Goal: Task Accomplishment & Management: Complete application form

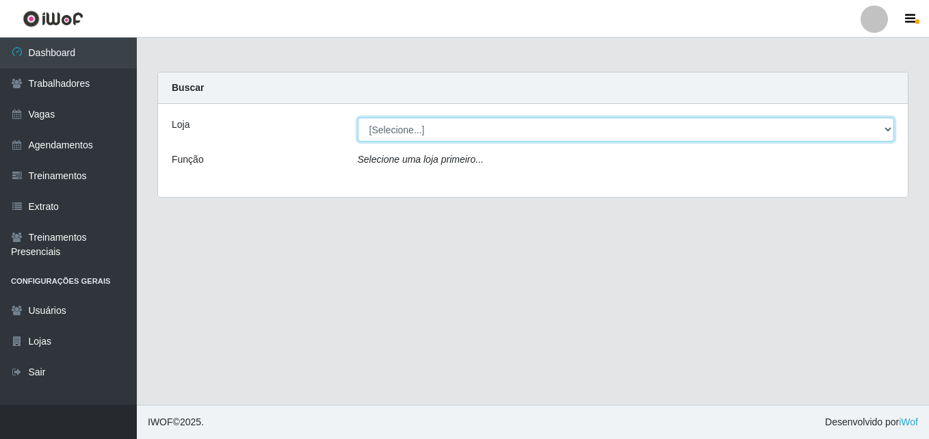
click at [480, 133] on select "[Selecione...] Bemais Supermercados - [GEOGRAPHIC_DATA]" at bounding box center [626, 130] width 537 height 24
click at [358, 118] on select "[Selecione...] Bemais Supermercados - [GEOGRAPHIC_DATA]" at bounding box center [626, 130] width 537 height 24
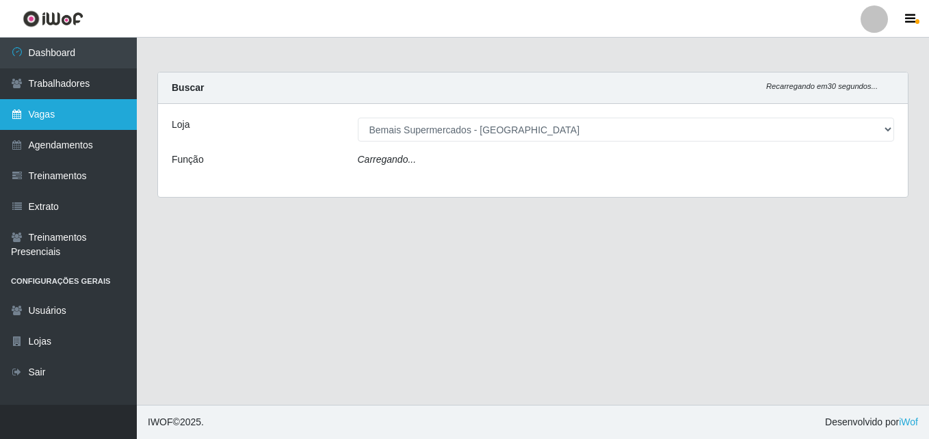
click at [37, 118] on link "Vagas" at bounding box center [68, 114] width 137 height 31
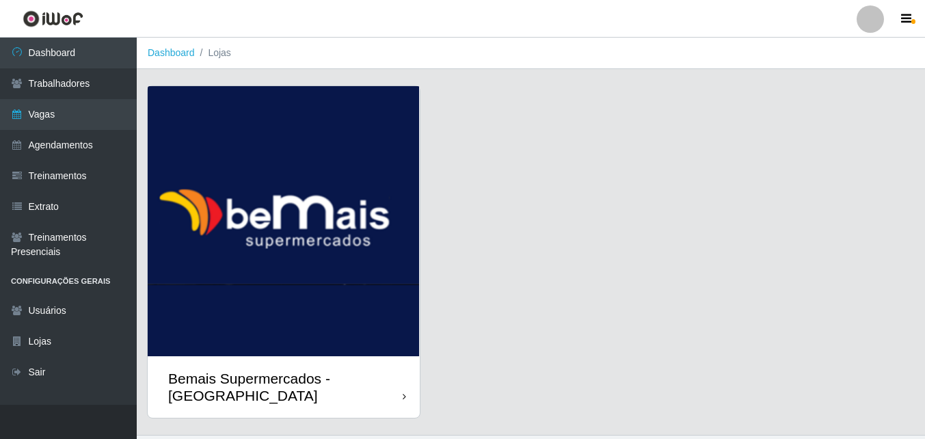
click at [347, 361] on div "Bemais Supermercados - [GEOGRAPHIC_DATA]" at bounding box center [284, 387] width 272 height 62
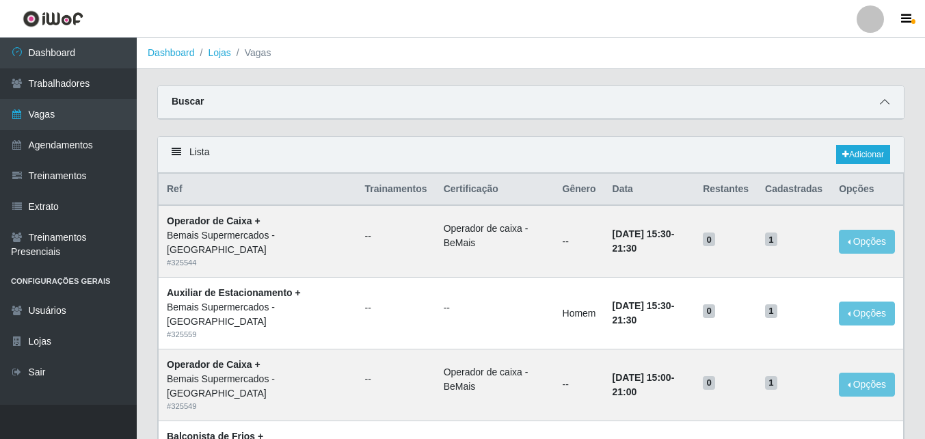
click at [884, 104] on icon at bounding box center [885, 102] width 10 height 10
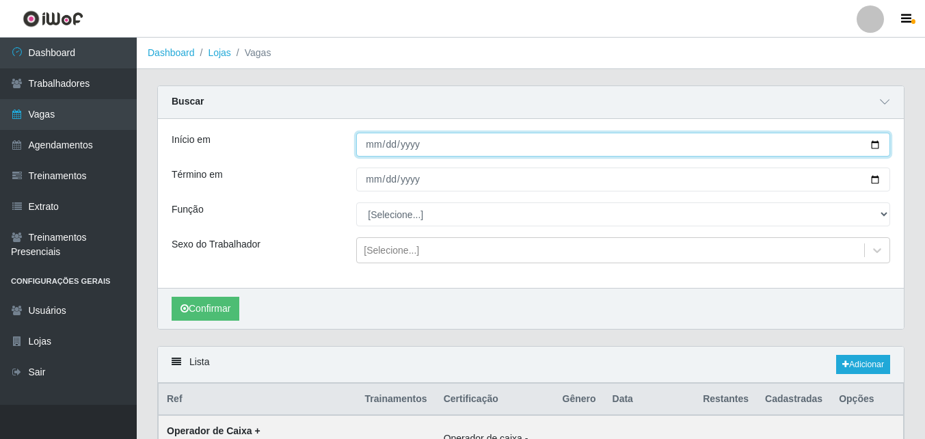
click at [875, 147] on input "Início em" at bounding box center [623, 145] width 534 height 24
type input "[DATE]"
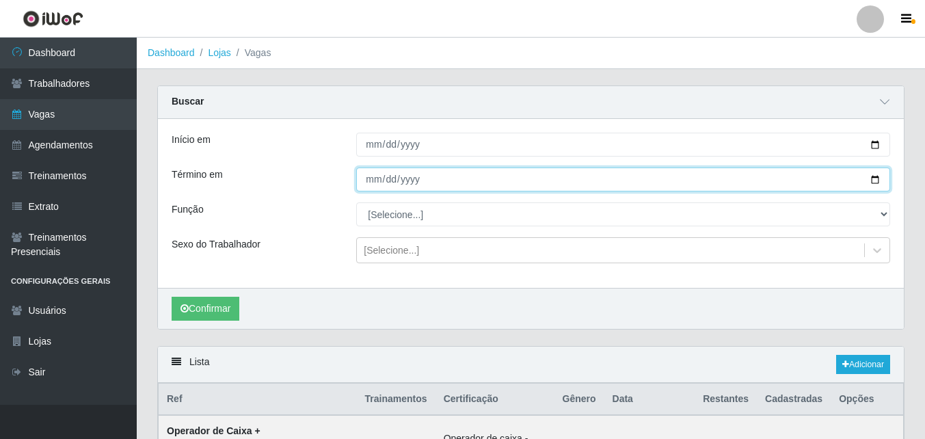
click at [875, 180] on input "Término em" at bounding box center [623, 180] width 534 height 24
type input "[DATE]"
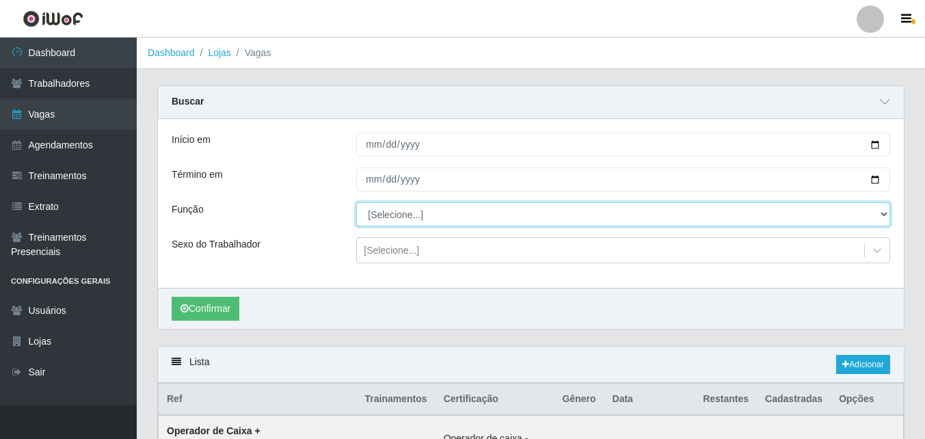
click at [883, 214] on select "[Selecione...] ASG ASG + ASG ++ Auxiliar de Estacionamento Auxiliar de Estacion…" at bounding box center [623, 214] width 534 height 24
select select "120"
click at [356, 203] on select "[Selecione...] ASG ASG + ASG ++ Auxiliar de Estacionamento Auxiliar de Estacion…" at bounding box center [623, 214] width 534 height 24
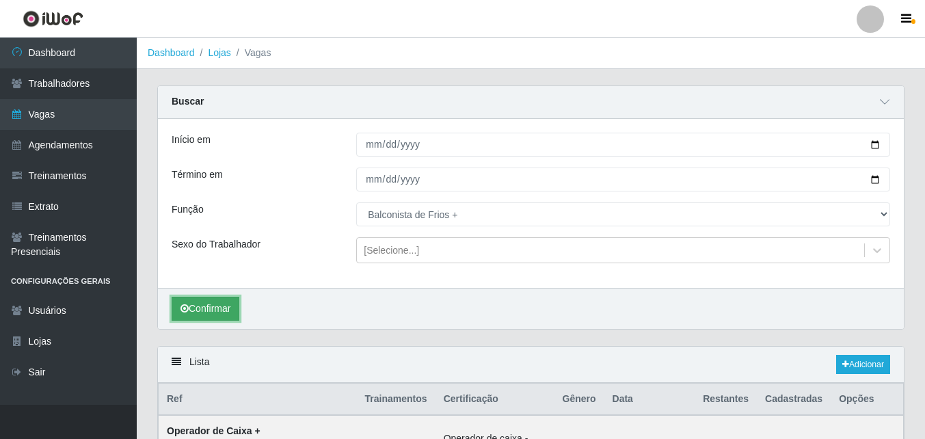
click at [216, 306] on button "Confirmar" at bounding box center [206, 309] width 68 height 24
click at [215, 305] on button "Confirmar" at bounding box center [206, 309] width 68 height 24
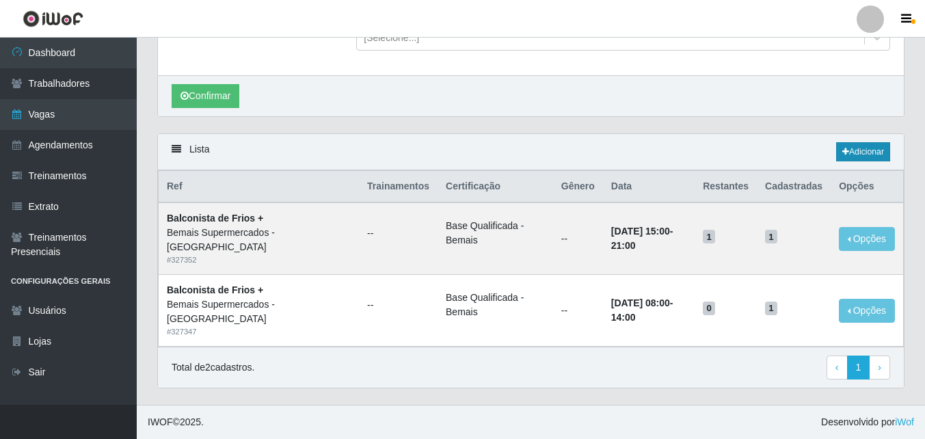
click at [869, 147] on link "Adicionar" at bounding box center [863, 151] width 54 height 19
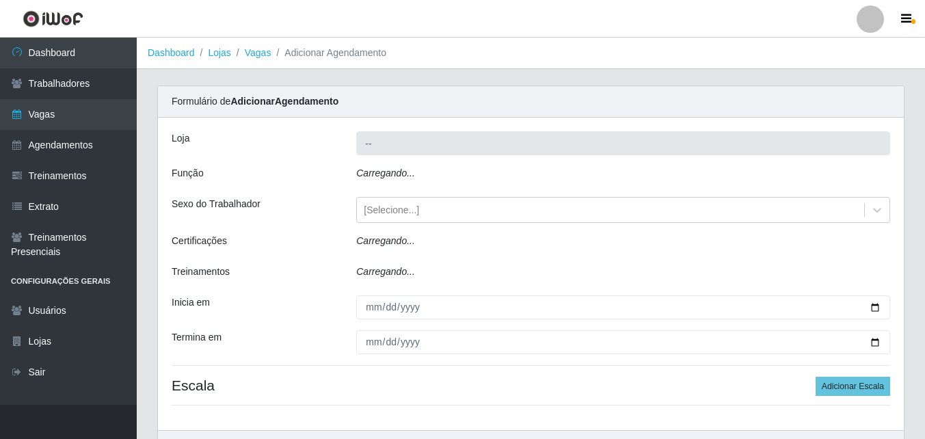
type input "Bemais Supermercados - [GEOGRAPHIC_DATA]"
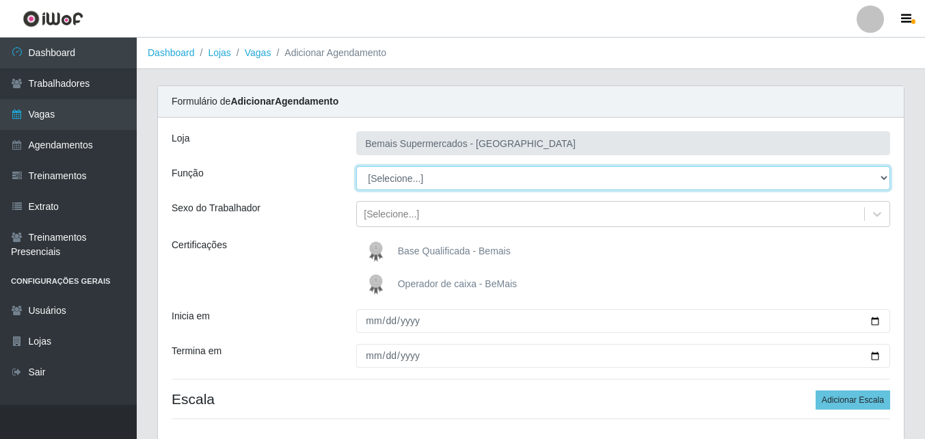
click at [406, 179] on select "[Selecione...] ASG ASG + ASG ++ Auxiliar de Estacionamento Auxiliar de Estacion…" at bounding box center [623, 178] width 534 height 24
select select "120"
click at [356, 166] on select "[Selecione...] ASG ASG + ASG ++ Auxiliar de Estacionamento Auxiliar de Estacion…" at bounding box center [623, 178] width 534 height 24
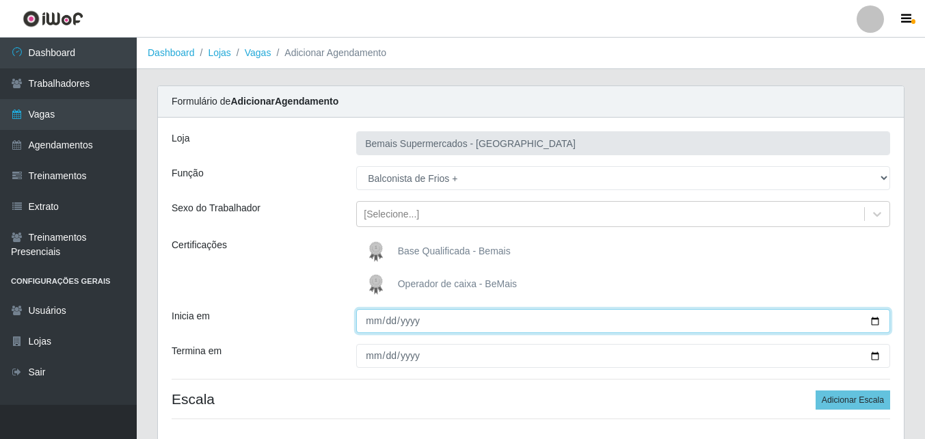
click at [876, 321] on input "Inicia em" at bounding box center [623, 321] width 534 height 24
type input "[DATE]"
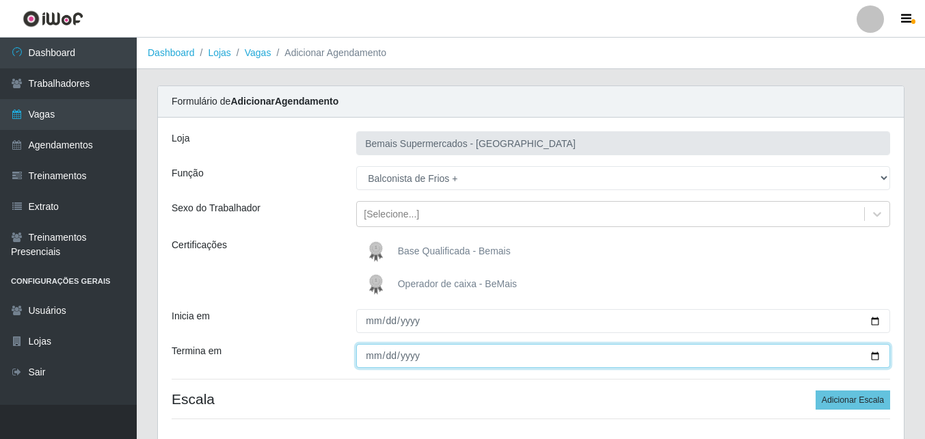
click at [877, 357] on input "Termina em" at bounding box center [623, 356] width 534 height 24
type input "[DATE]"
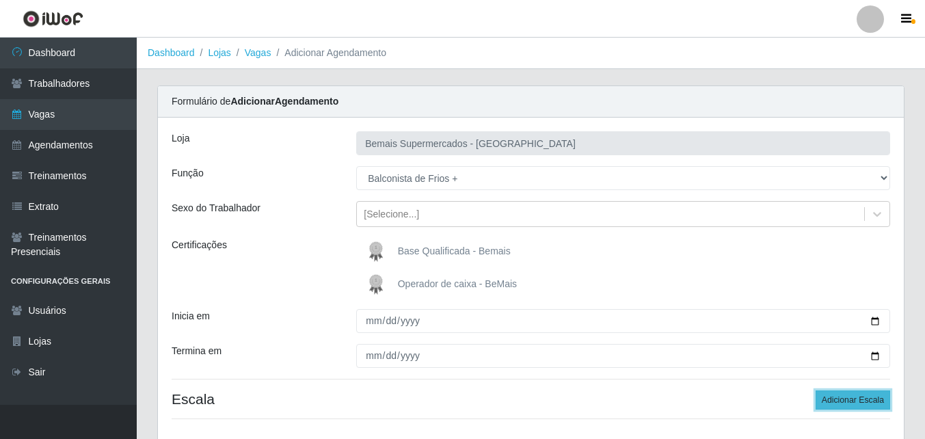
click at [849, 399] on button "Adicionar Escala" at bounding box center [853, 400] width 75 height 19
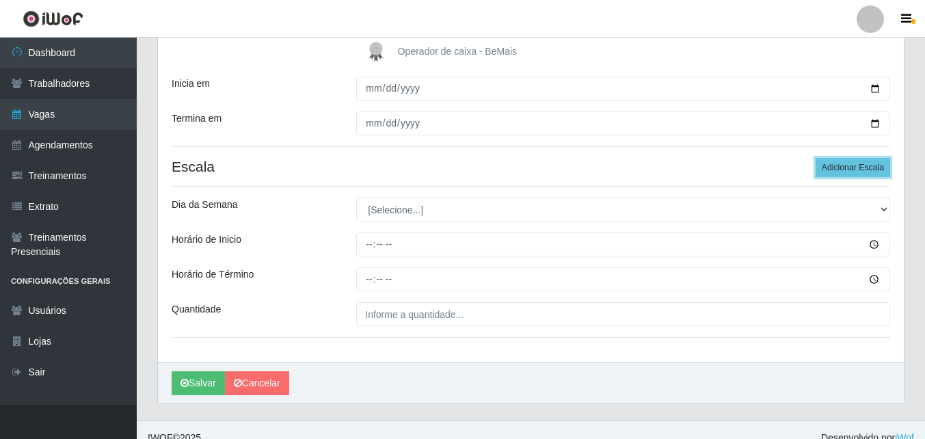
scroll to position [234, 0]
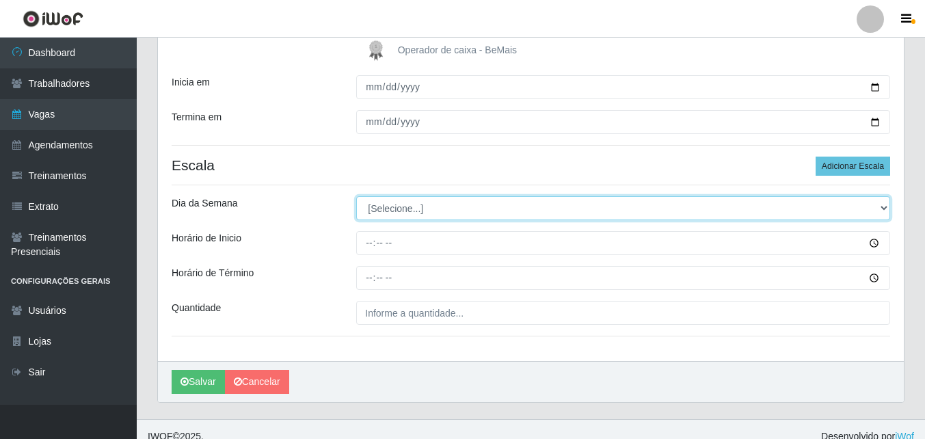
click at [883, 207] on select "[Selecione...] Segunda Terça Quarta Quinta Sexta Sábado Domingo" at bounding box center [623, 208] width 534 height 24
select select "0"
click at [356, 196] on select "[Selecione...] Segunda Terça Quarta Quinta Sexta Sábado Domingo" at bounding box center [623, 208] width 534 height 24
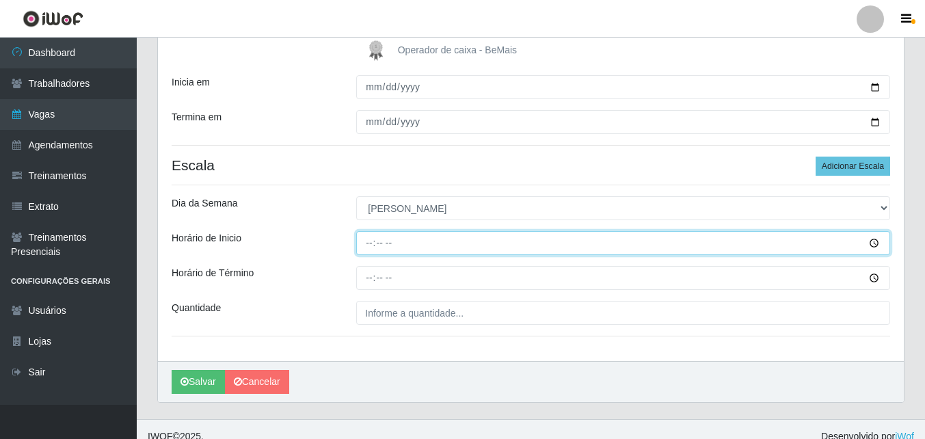
click at [872, 243] on input "Horário de Inicio" at bounding box center [623, 243] width 534 height 24
click at [371, 247] on input "Horário de Inicio" at bounding box center [623, 243] width 534 height 24
click at [369, 244] on input "Horário de Inicio" at bounding box center [623, 243] width 534 height 24
type input "08:00"
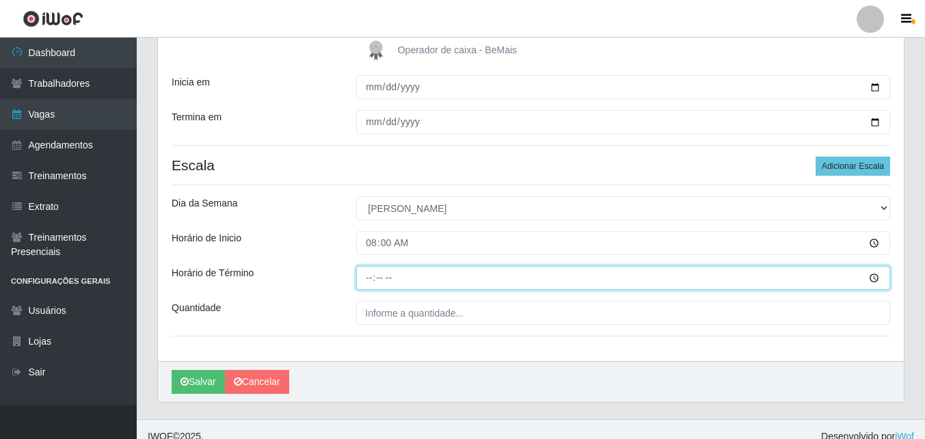
click at [369, 276] on input "Horário de Término" at bounding box center [623, 278] width 534 height 24
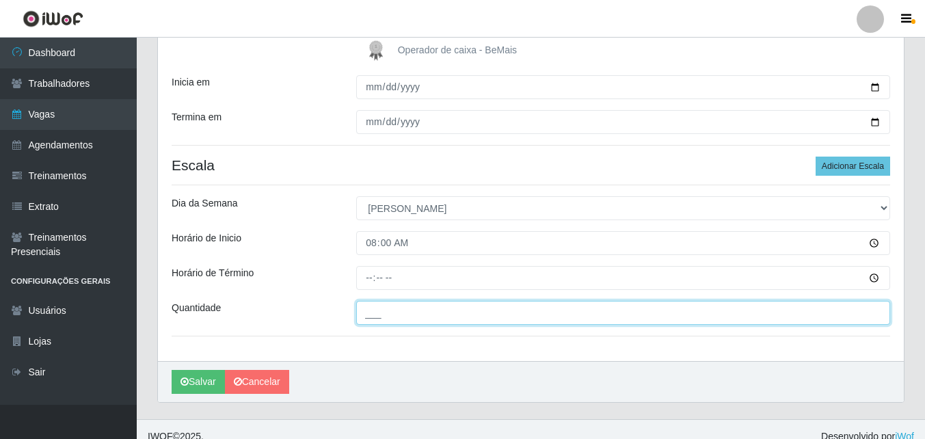
click at [386, 314] on input "___" at bounding box center [623, 313] width 534 height 24
type input "1__"
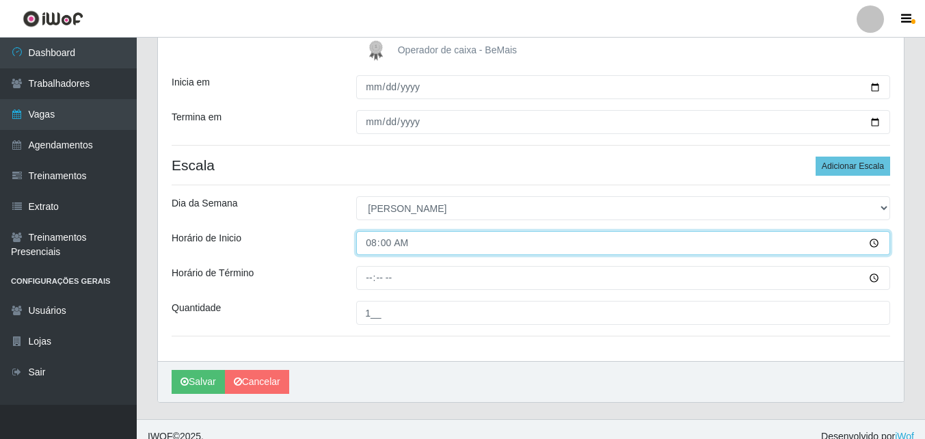
click at [375, 245] on input "08:00" at bounding box center [623, 243] width 534 height 24
type input "09:00"
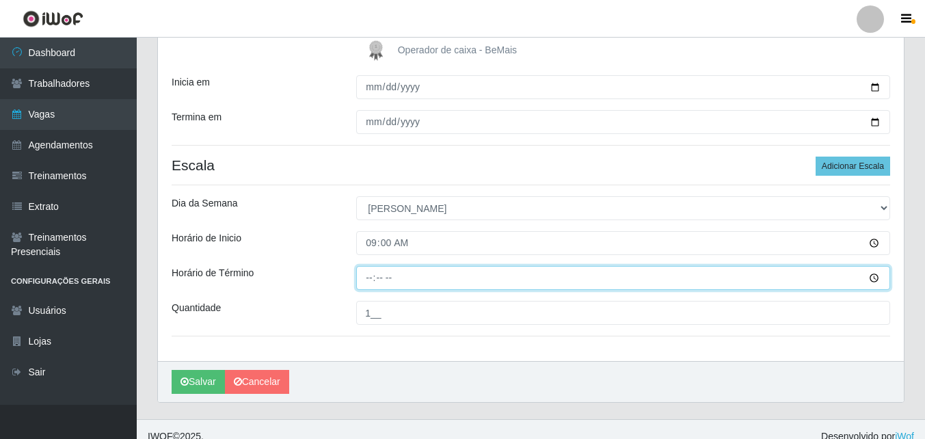
click at [370, 274] on input "Horário de Término" at bounding box center [623, 278] width 534 height 24
type input "15:00"
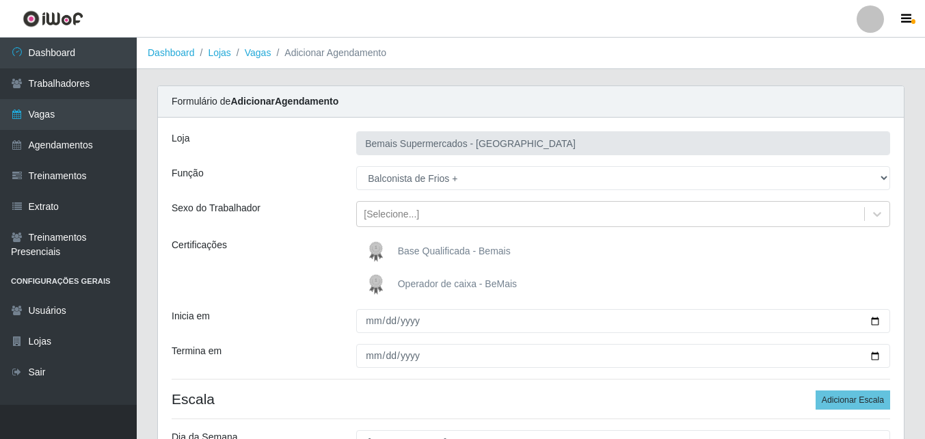
scroll to position [248, 0]
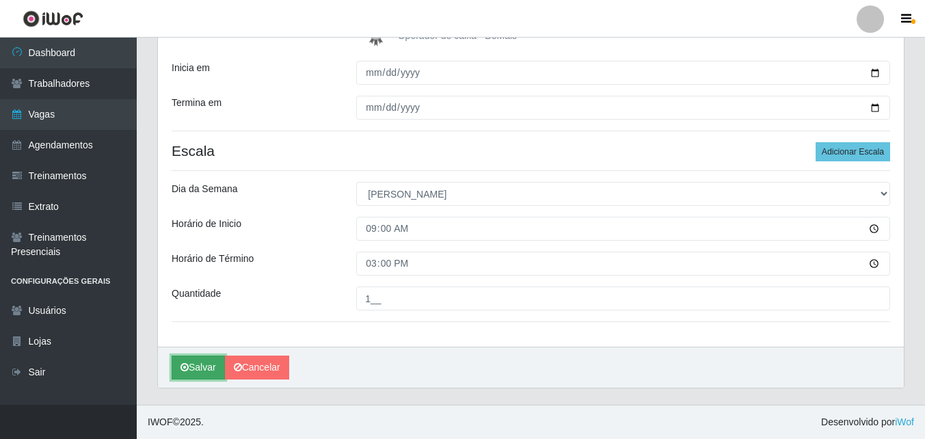
click at [205, 364] on button "Salvar" at bounding box center [198, 368] width 53 height 24
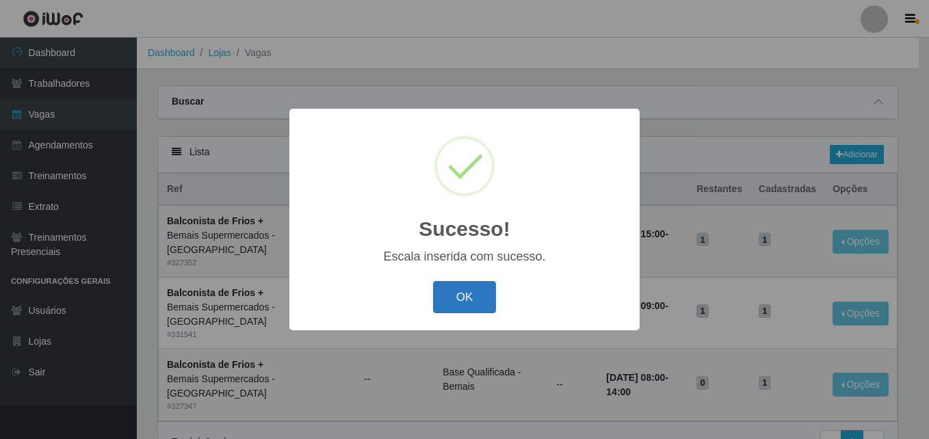
click at [479, 288] on button "OK" at bounding box center [465, 297] width 64 height 32
